Goal: Information Seeking & Learning: Learn about a topic

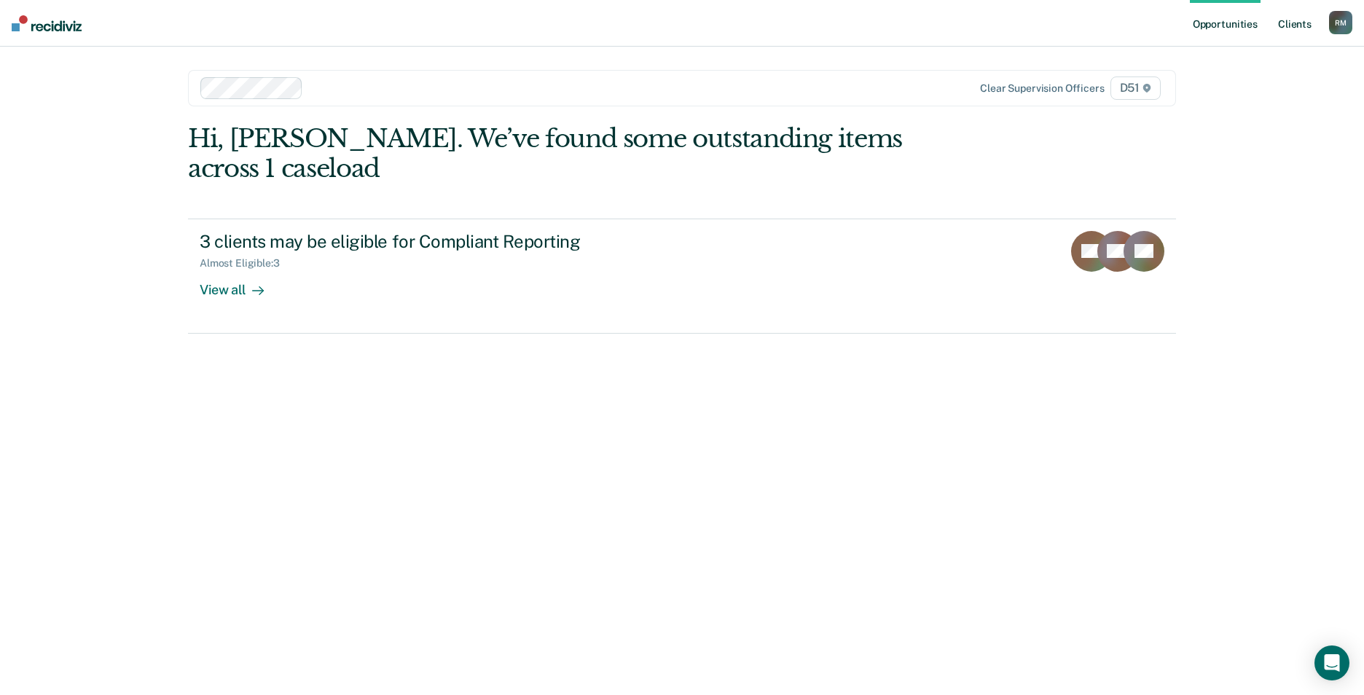
click at [1299, 25] on link "Client s" at bounding box center [1294, 23] width 39 height 47
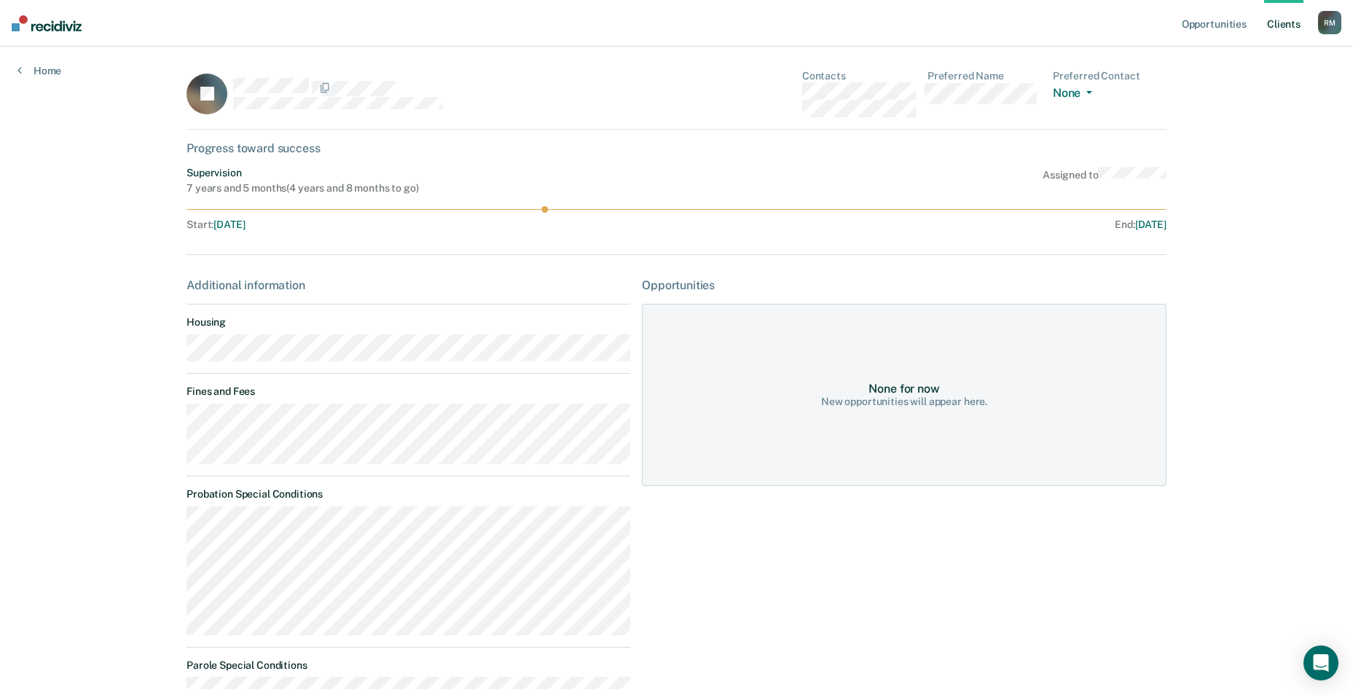
click at [1286, 22] on link "Client s" at bounding box center [1283, 23] width 39 height 47
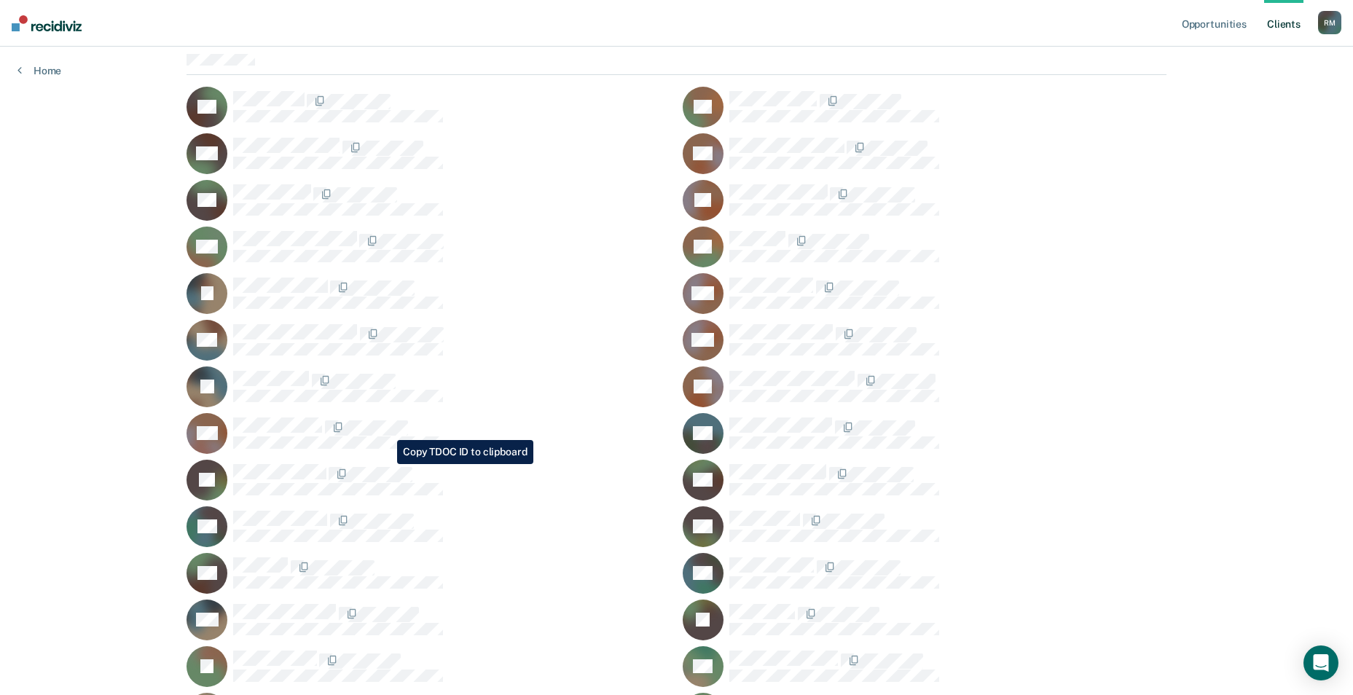
scroll to position [437, 0]
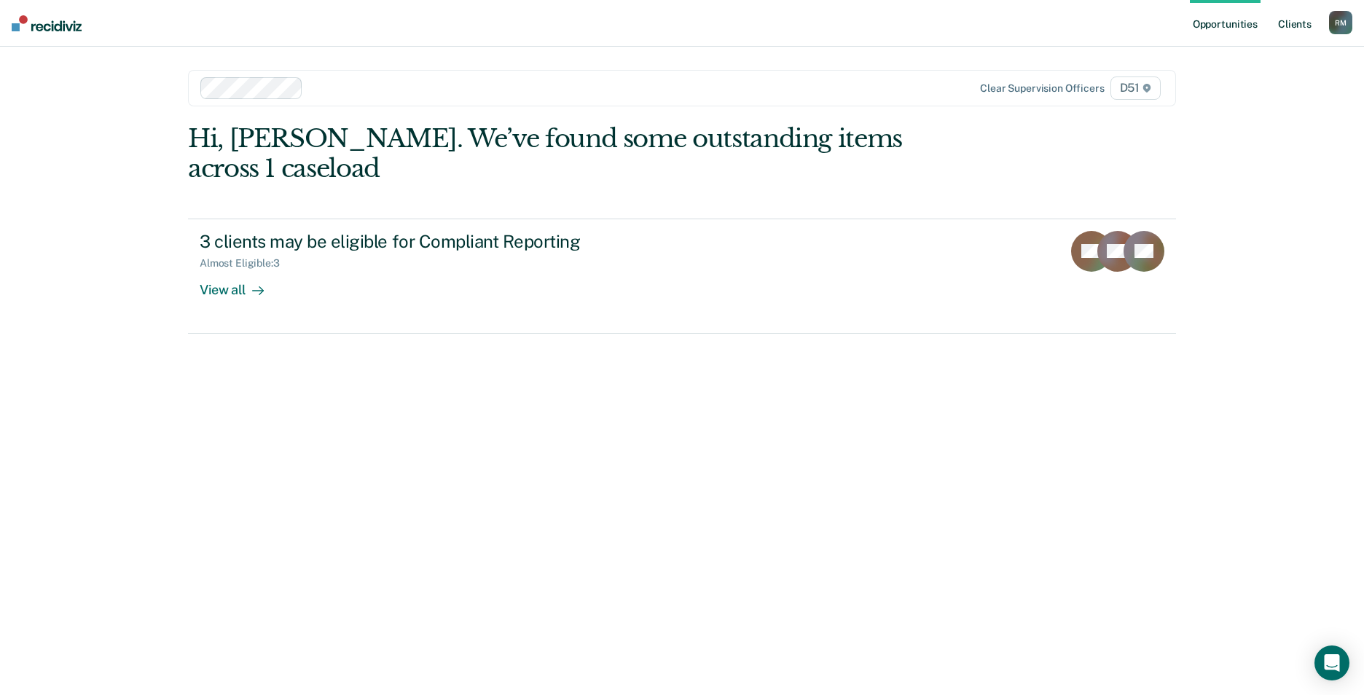
click at [1292, 25] on link "Client s" at bounding box center [1294, 23] width 39 height 47
